Goal: Task Accomplishment & Management: Manage account settings

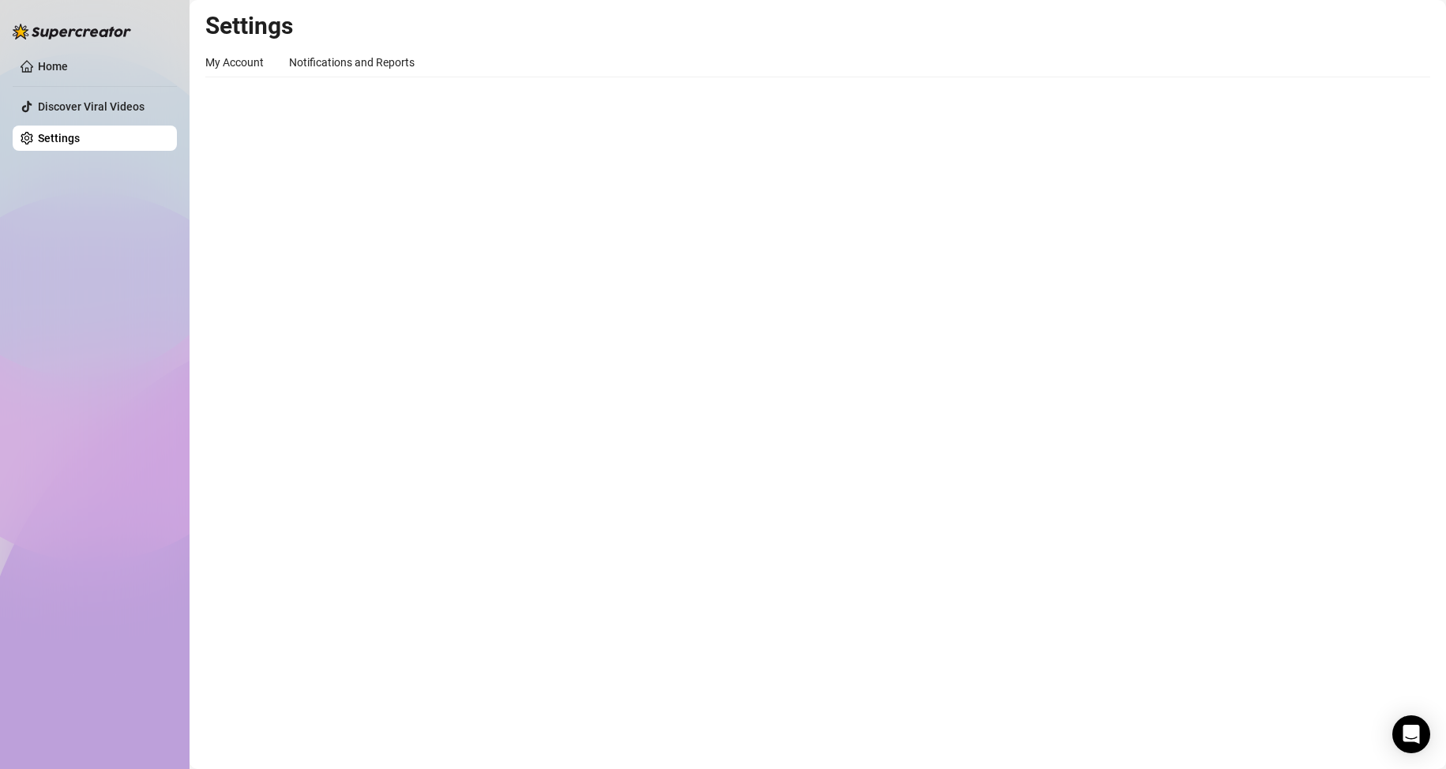
click at [229, 79] on div "My Account Notifications and Reports Profile image Your profile isn’t public, o…" at bounding box center [817, 68] width 1225 height 43
click at [229, 69] on div "My Account" at bounding box center [234, 62] width 58 height 17
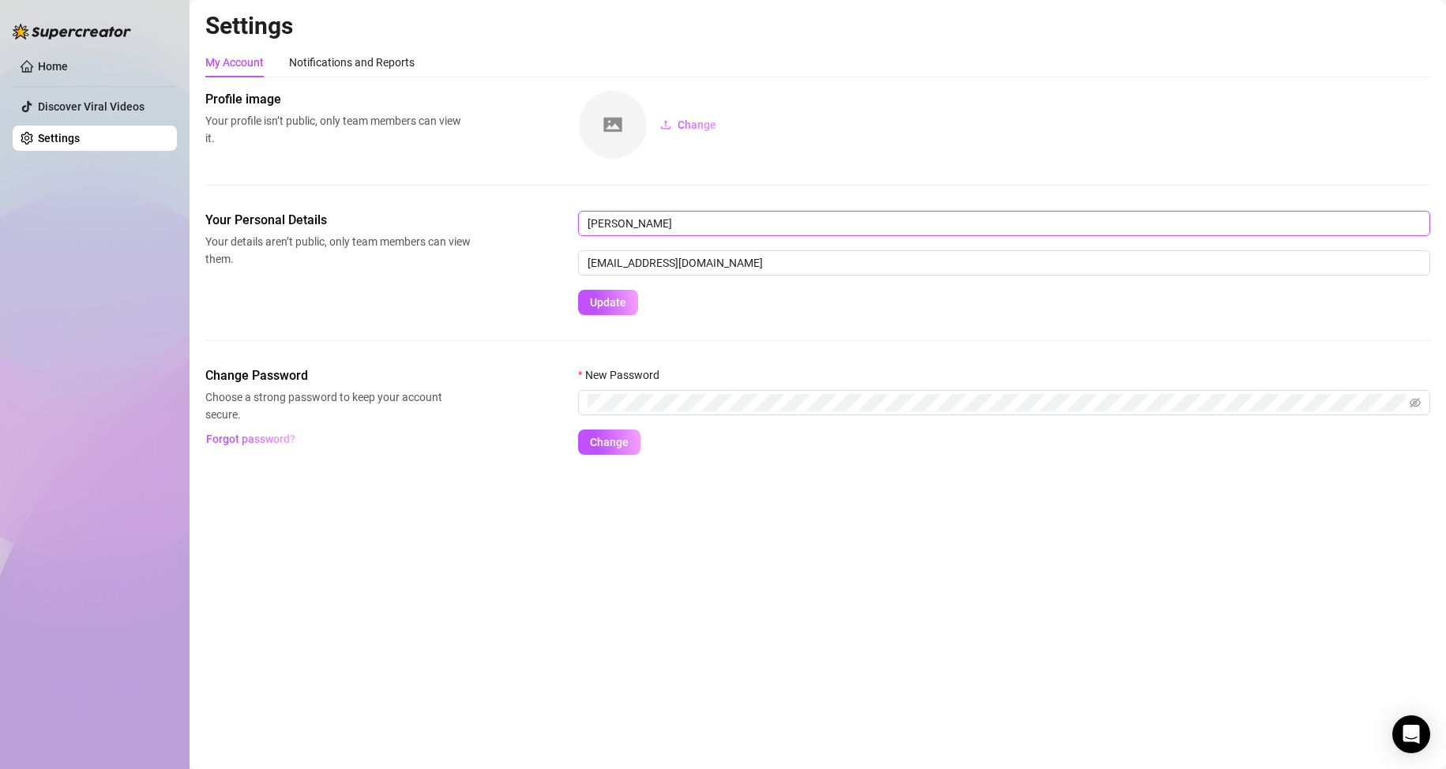
drag, startPoint x: 747, startPoint y: 220, endPoint x: 614, endPoint y: 231, distance: 133.9
click at [614, 231] on input "[PERSON_NAME]" at bounding box center [1004, 223] width 852 height 25
click at [639, 211] on input "[PERSON_NAME]" at bounding box center [1004, 223] width 852 height 25
click at [727, 220] on input "[PERSON_NAME]" at bounding box center [1004, 223] width 852 height 25
drag, startPoint x: 727, startPoint y: 220, endPoint x: 620, endPoint y: 221, distance: 106.6
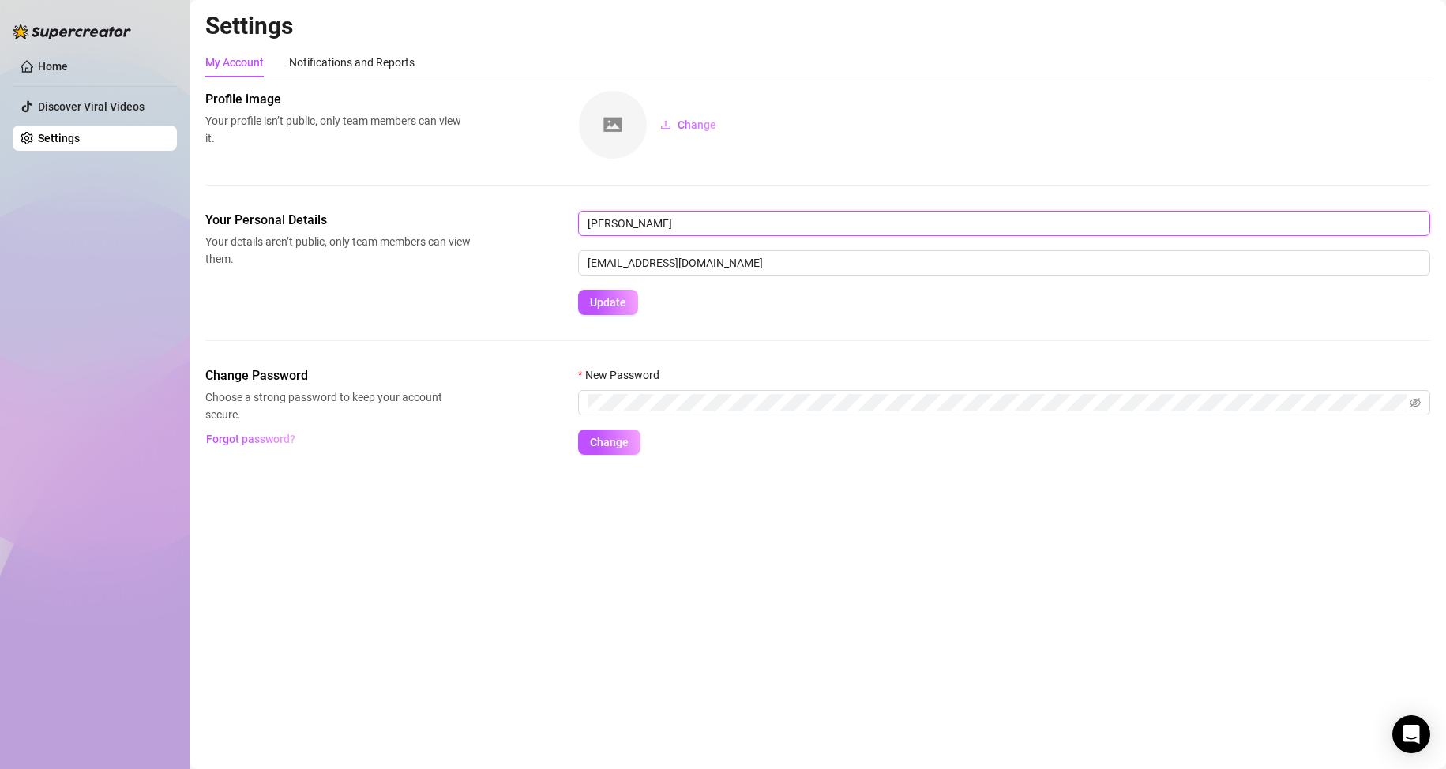
click at [620, 221] on input "[PERSON_NAME]" at bounding box center [1004, 223] width 852 height 25
type input "[PERSON_NAME]"
click at [606, 296] on span "Update" at bounding box center [608, 302] width 36 height 13
click at [359, 55] on div "Notifications and Reports" at bounding box center [352, 62] width 126 height 17
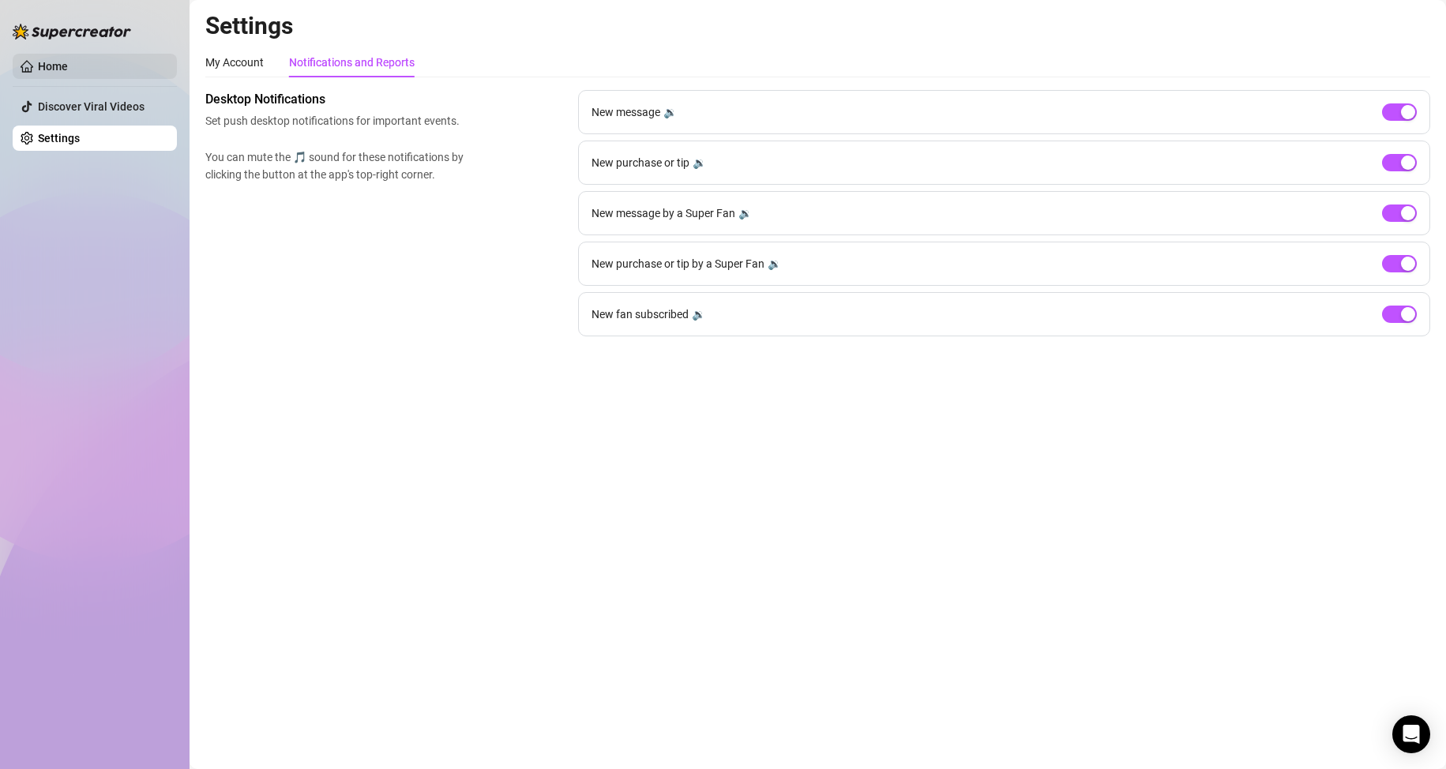
drag, startPoint x: 64, startPoint y: 63, endPoint x: 27, endPoint y: 69, distance: 37.6
click at [65, 63] on link "Home" at bounding box center [53, 66] width 30 height 13
